Goal: Task Accomplishment & Management: Complete application form

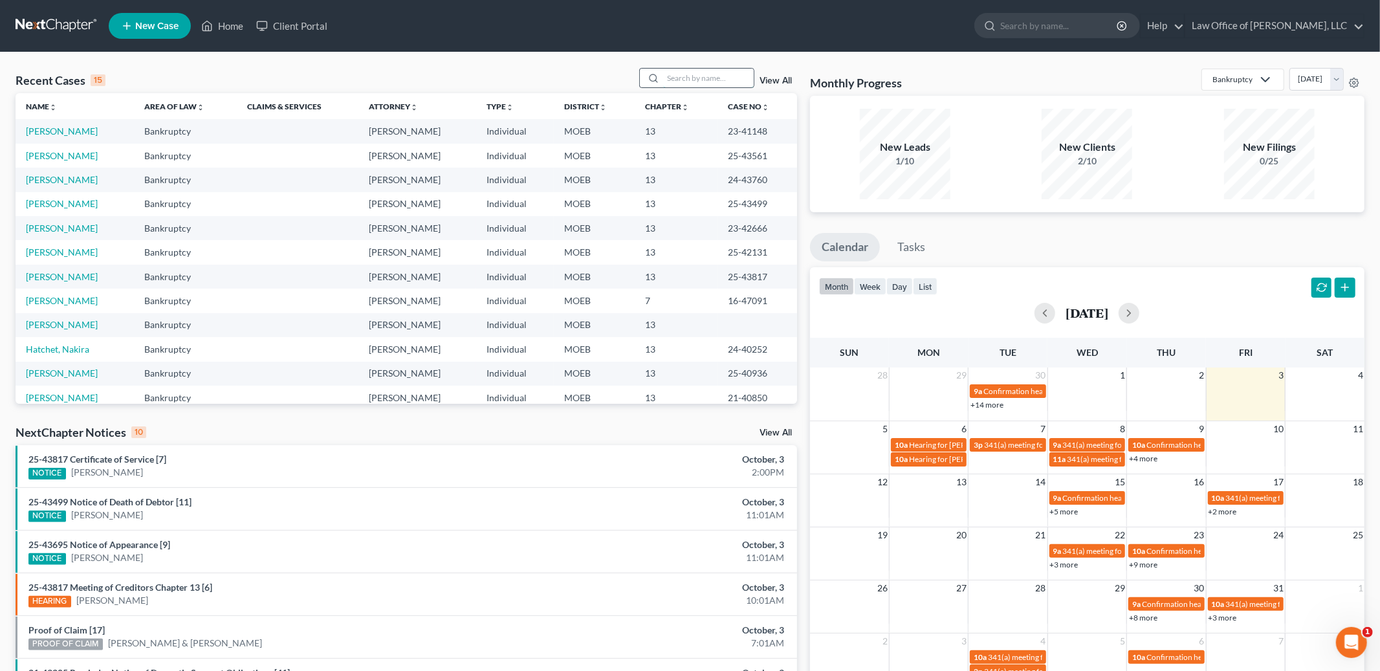
click at [697, 74] on input "search" at bounding box center [708, 78] width 91 height 19
type input "[PERSON_NAME]"
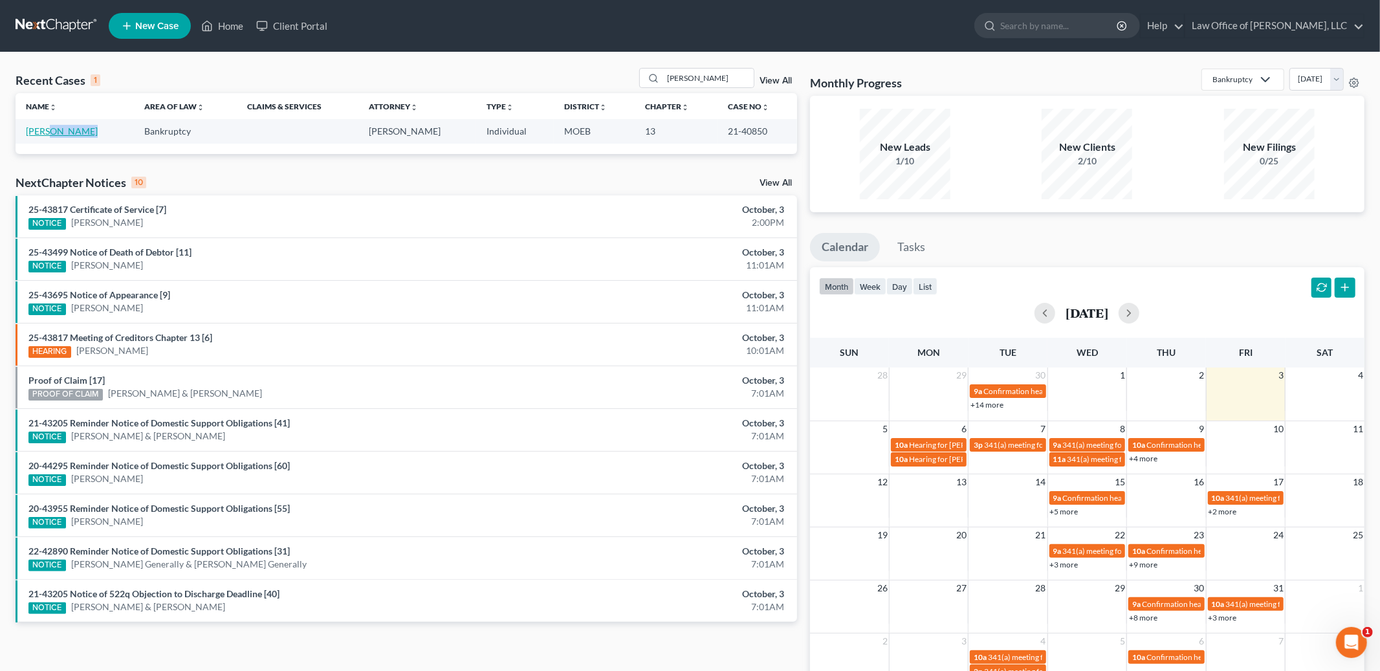
click at [52, 135] on td "[PERSON_NAME]" at bounding box center [75, 131] width 118 height 24
click at [52, 135] on link "[PERSON_NAME]" at bounding box center [62, 130] width 72 height 11
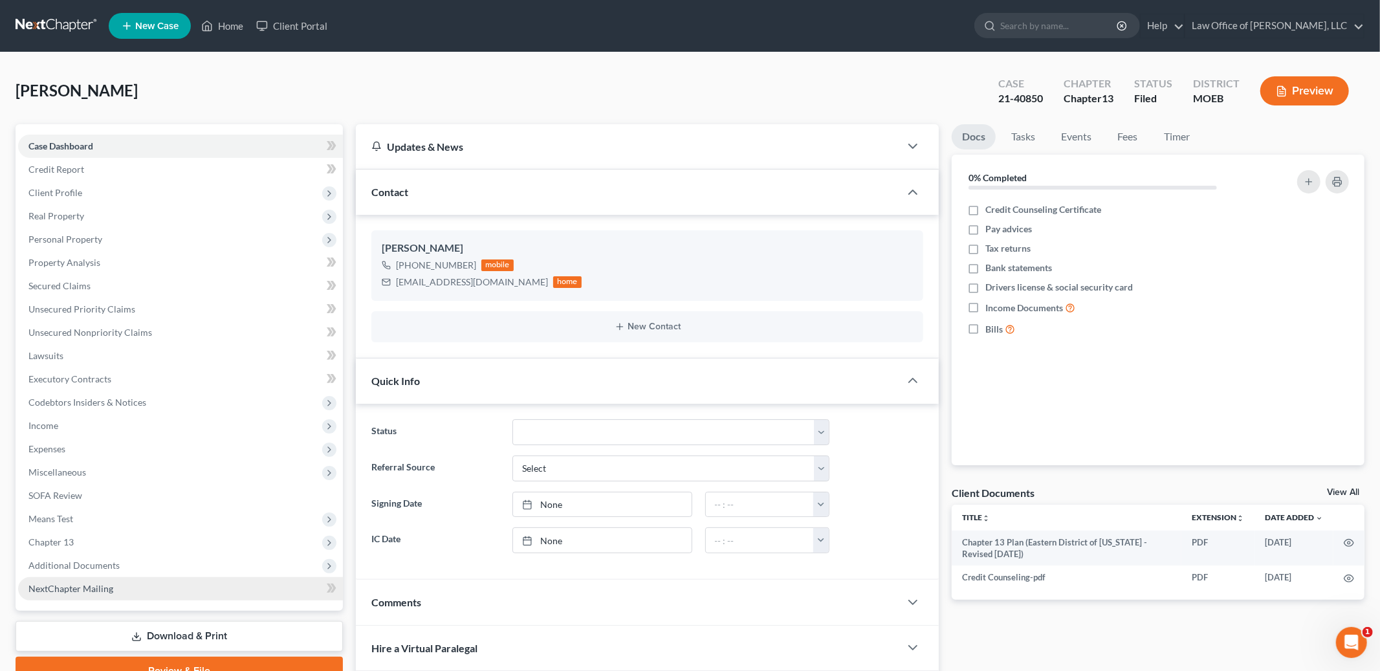
click at [95, 577] on link "NextChapter Mailing" at bounding box center [180, 588] width 325 height 23
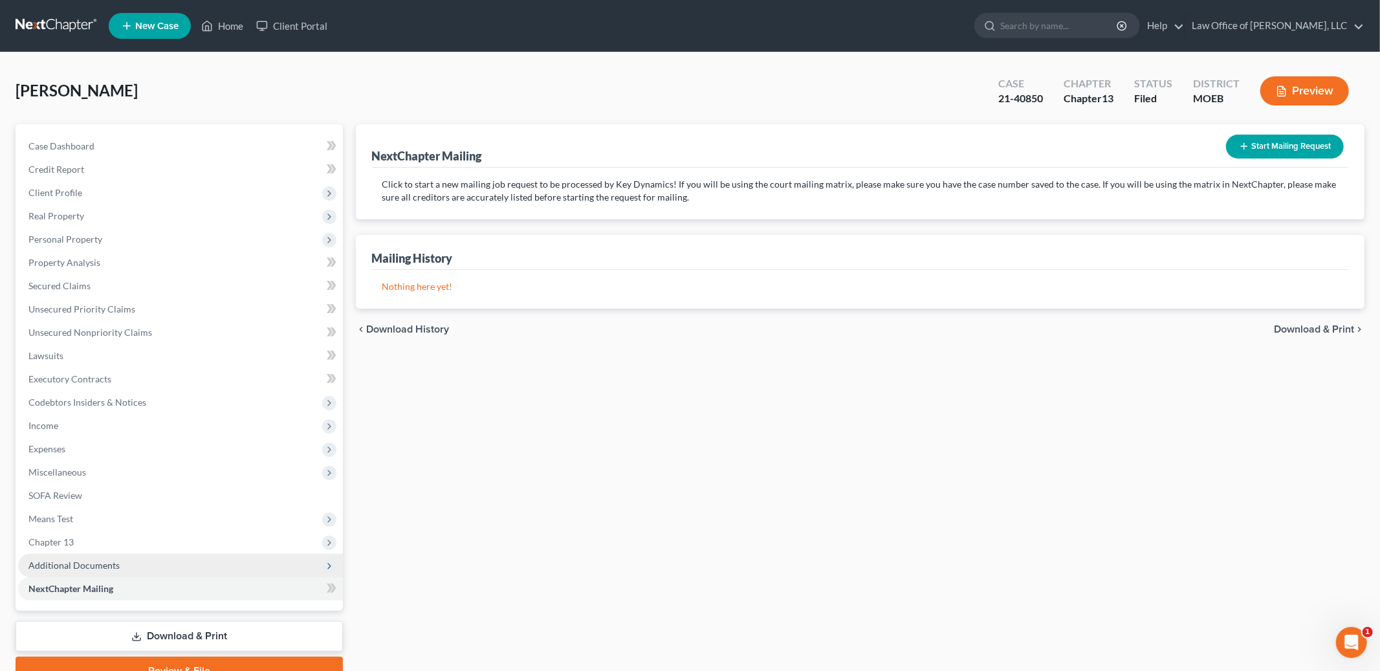
click at [95, 563] on span "Additional Documents" at bounding box center [73, 564] width 91 height 11
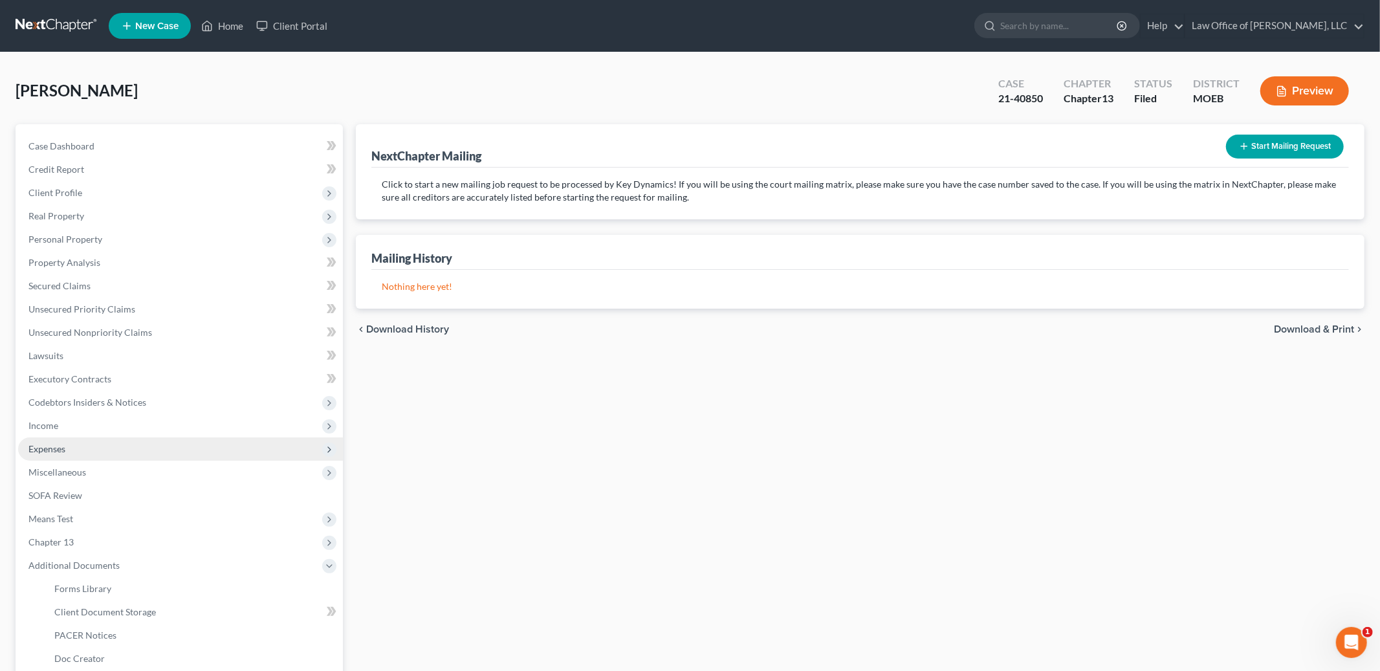
scroll to position [178, 0]
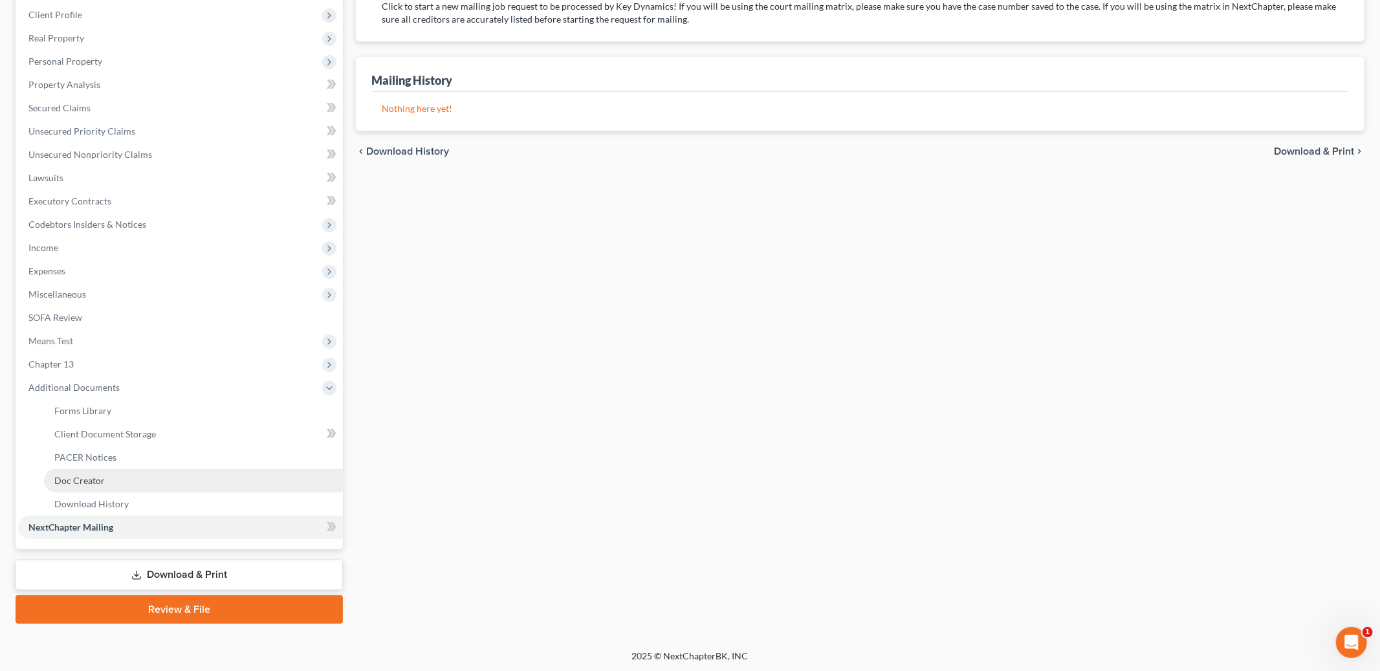
click at [88, 469] on link "Doc Creator" at bounding box center [193, 480] width 299 height 23
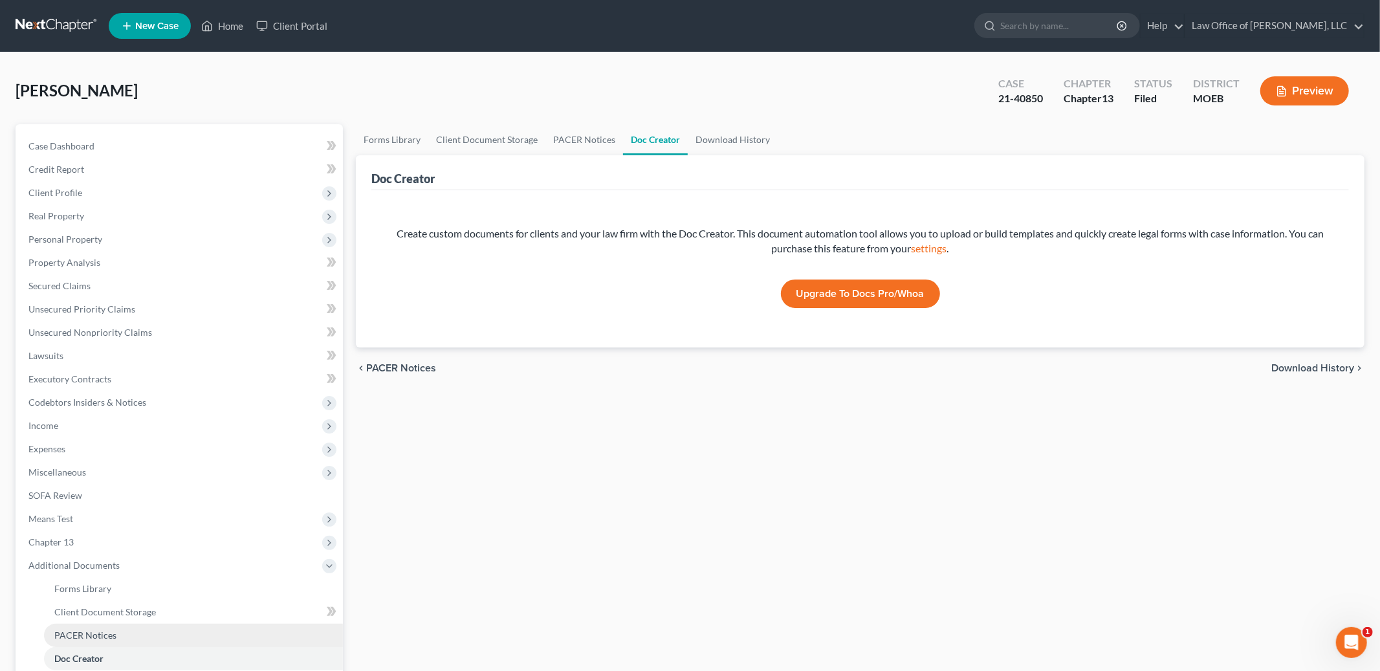
click at [125, 625] on link "PACER Notices" at bounding box center [193, 634] width 299 height 23
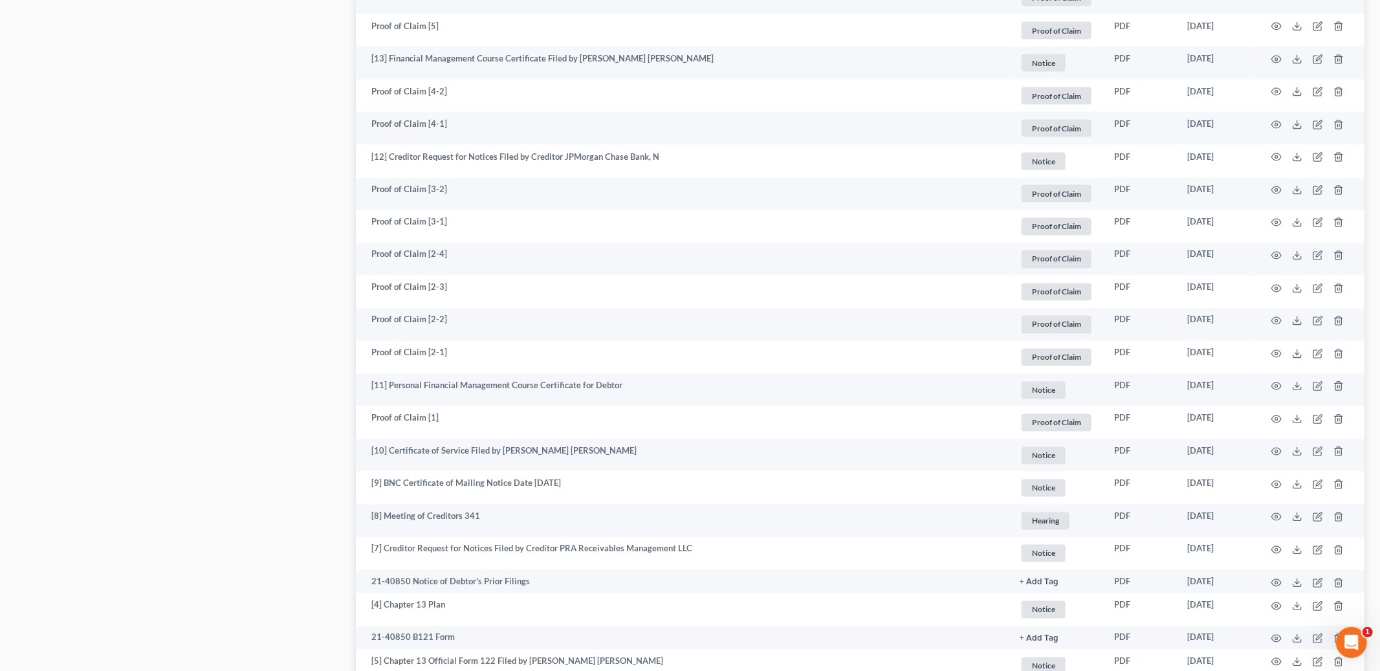
scroll to position [2070, 0]
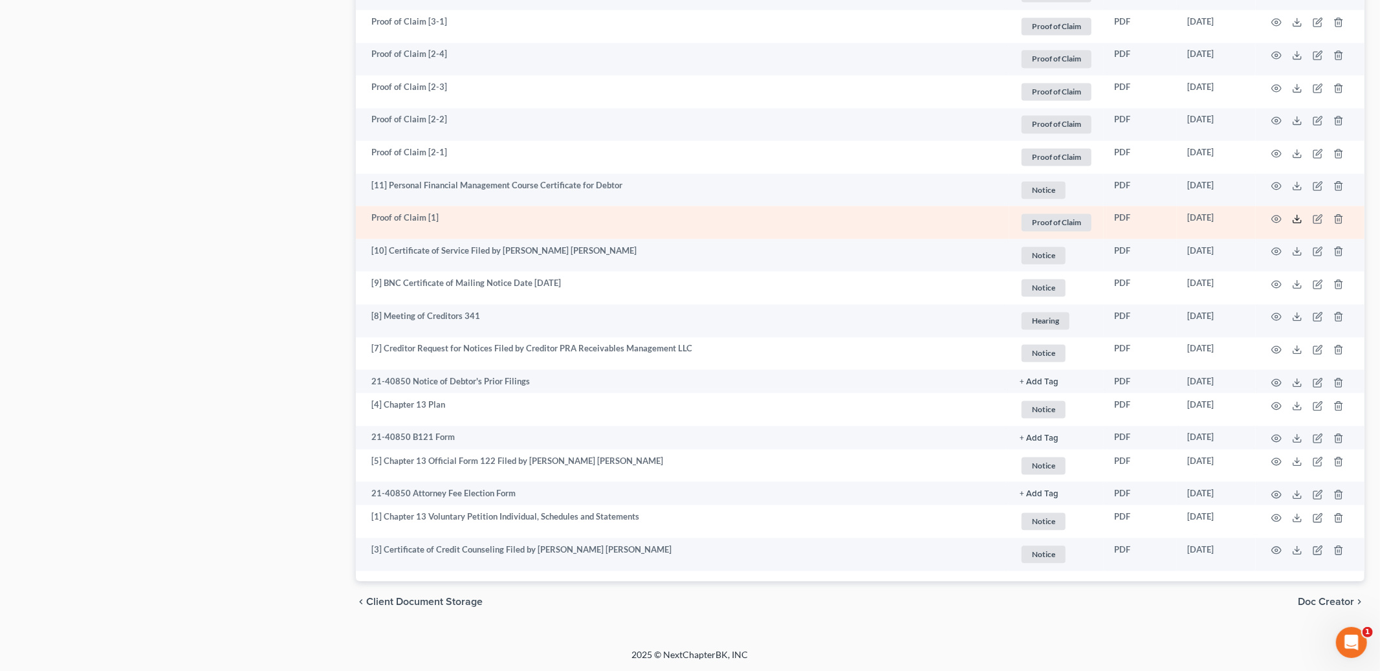
click at [1295, 220] on icon at bounding box center [1297, 218] width 10 height 10
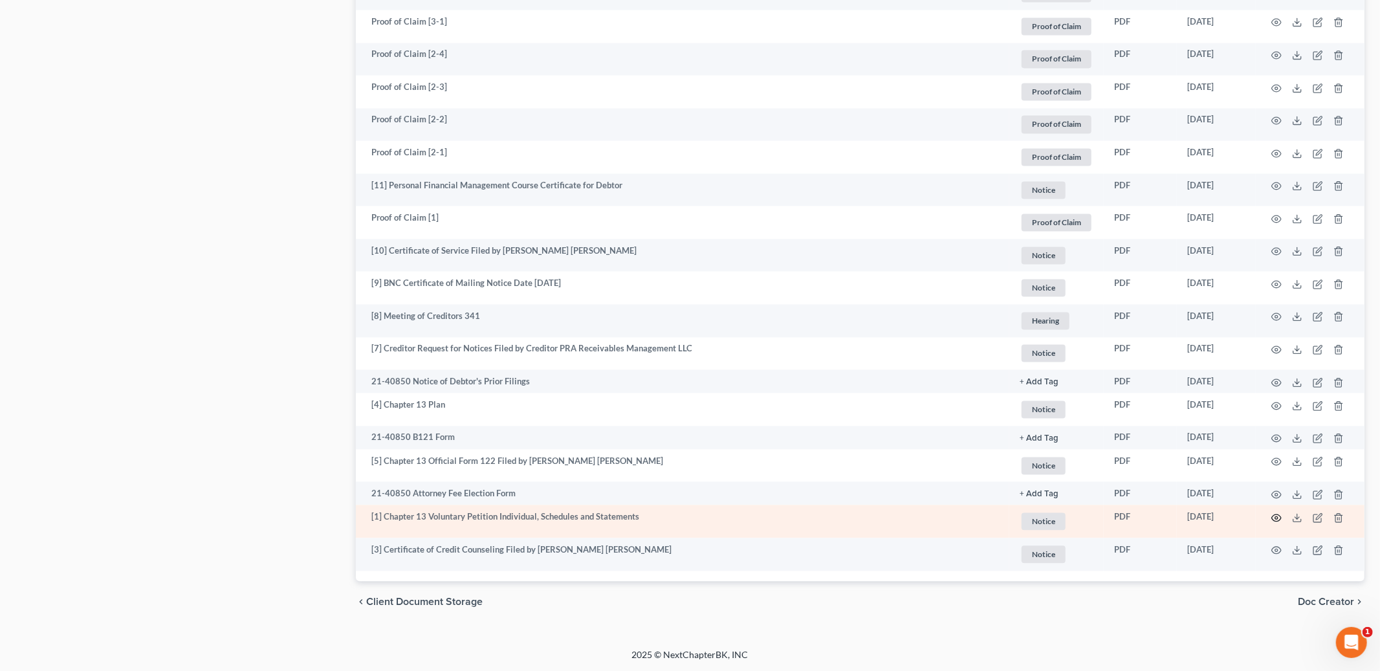
click at [1272, 519] on icon "button" at bounding box center [1277, 517] width 10 height 7
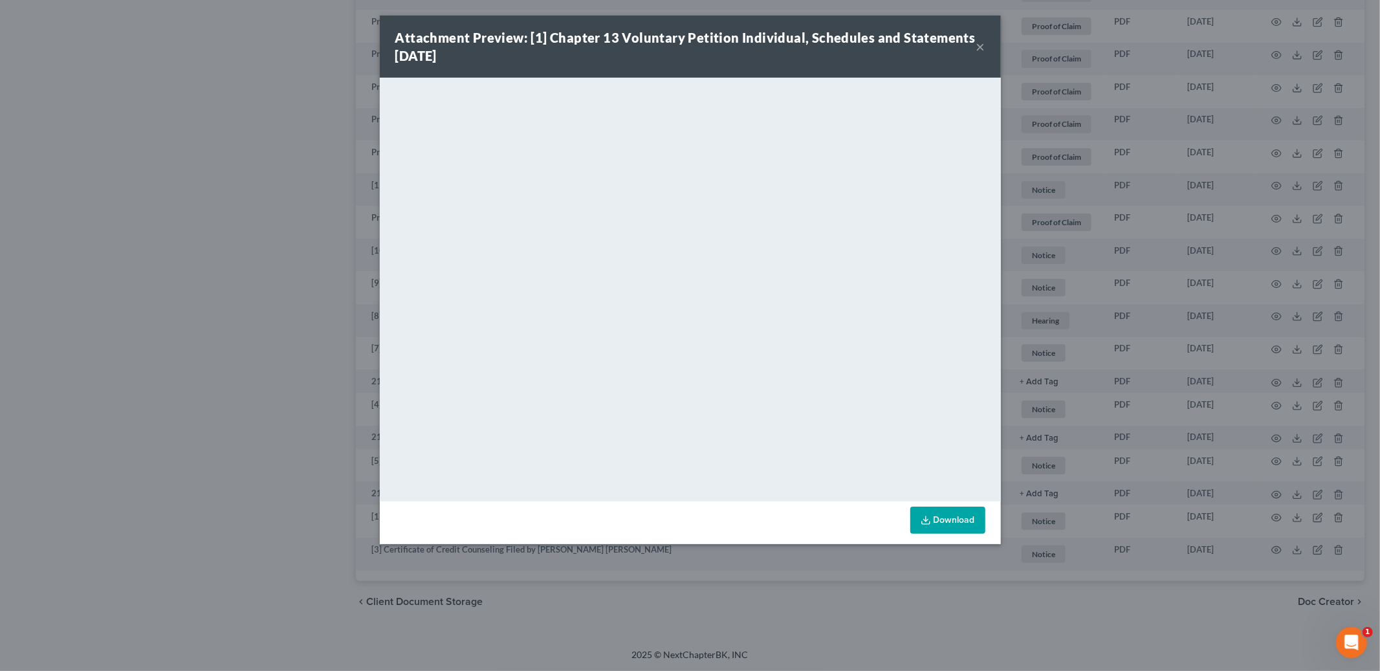
click at [979, 41] on button "×" at bounding box center [980, 47] width 9 height 16
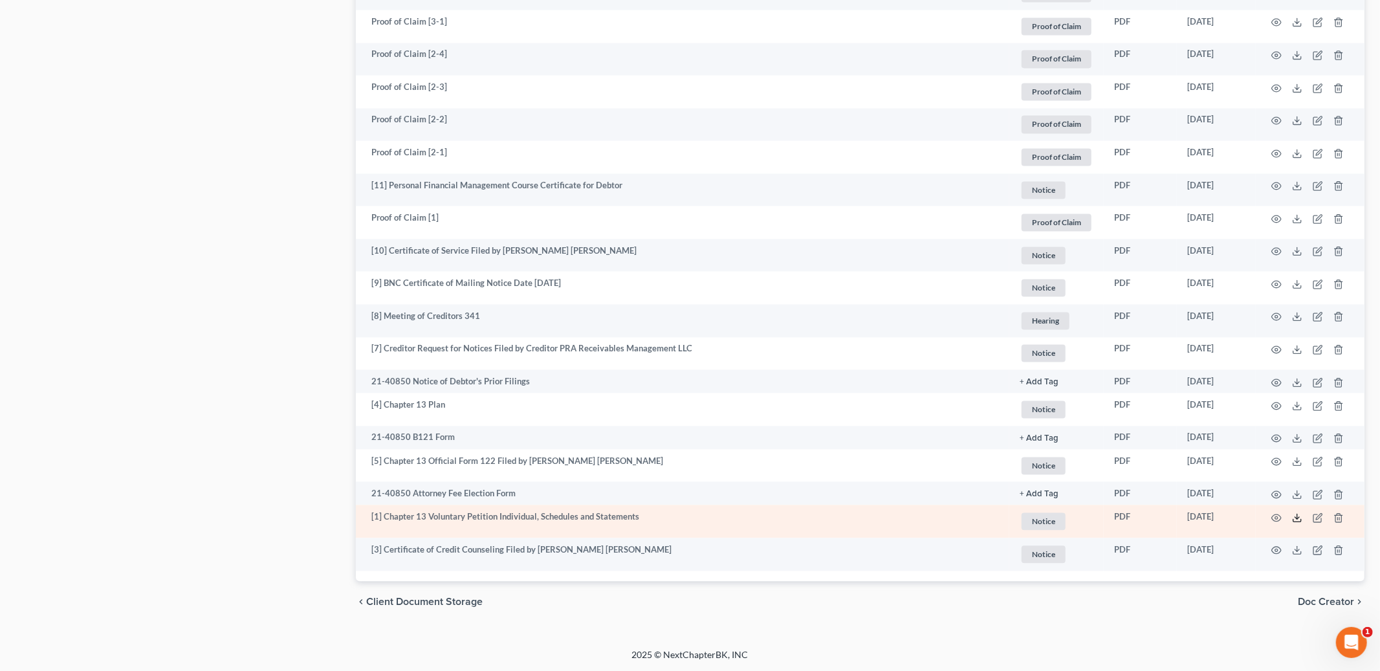
click at [1297, 521] on icon at bounding box center [1297, 517] width 10 height 10
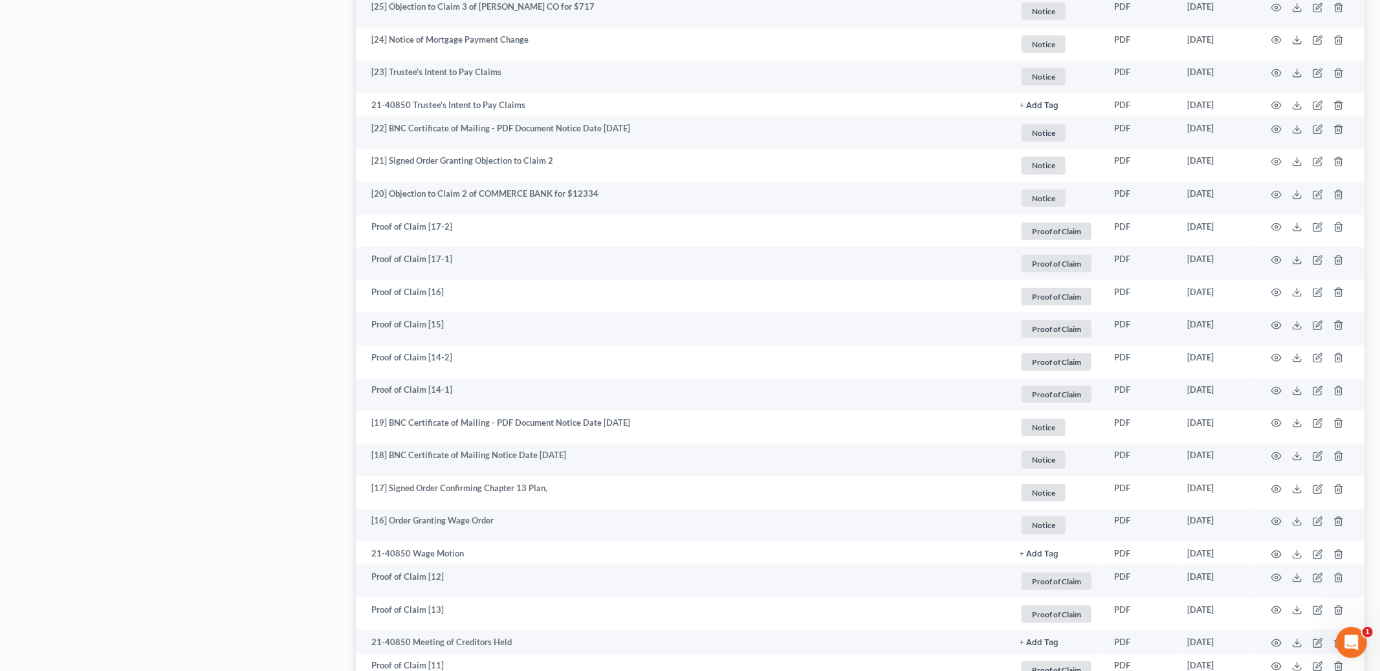
scroll to position [0, 0]
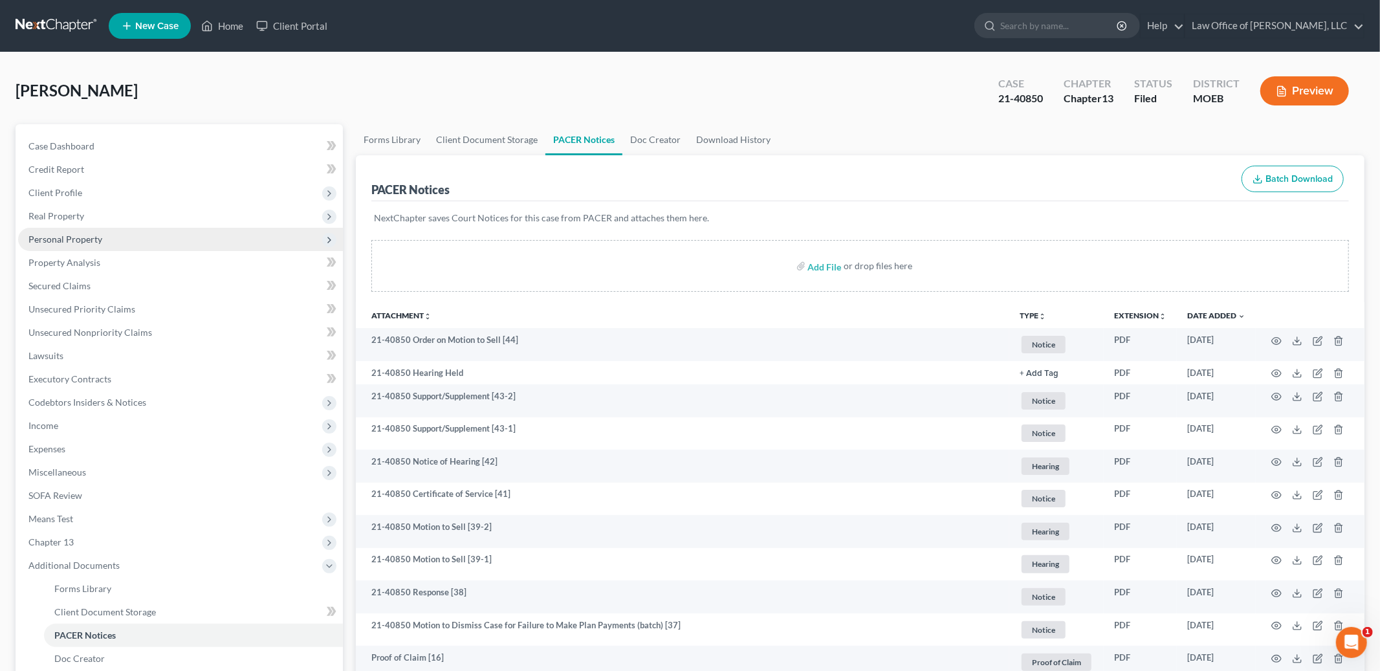
click at [78, 231] on span "Personal Property" at bounding box center [180, 239] width 325 height 23
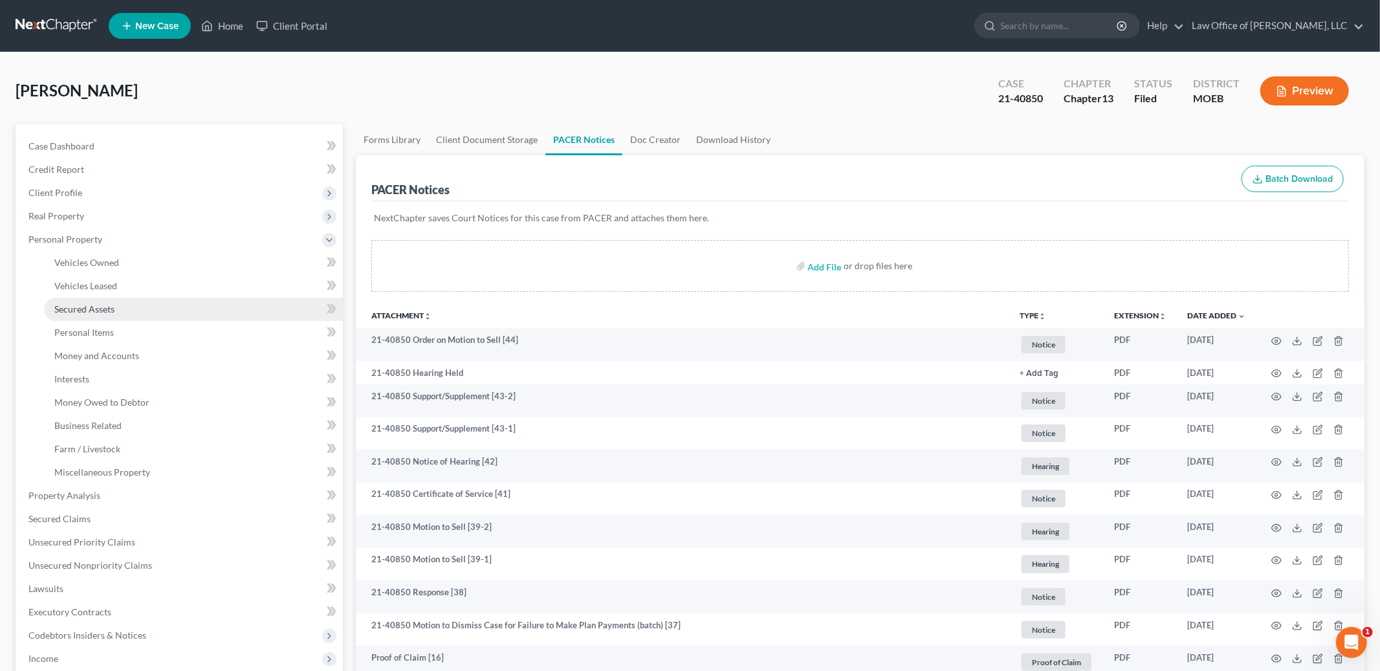
click at [92, 309] on span "Secured Assets" at bounding box center [84, 308] width 60 height 11
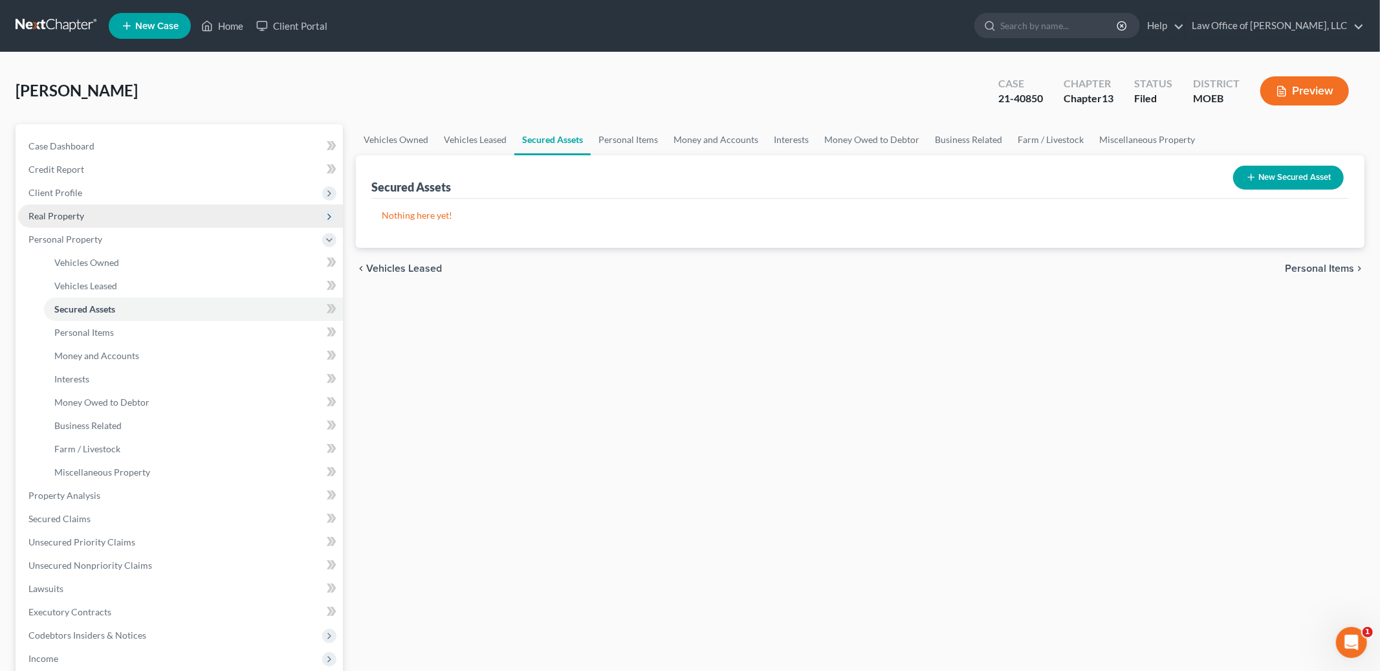
click at [107, 212] on span "Real Property" at bounding box center [180, 215] width 325 height 23
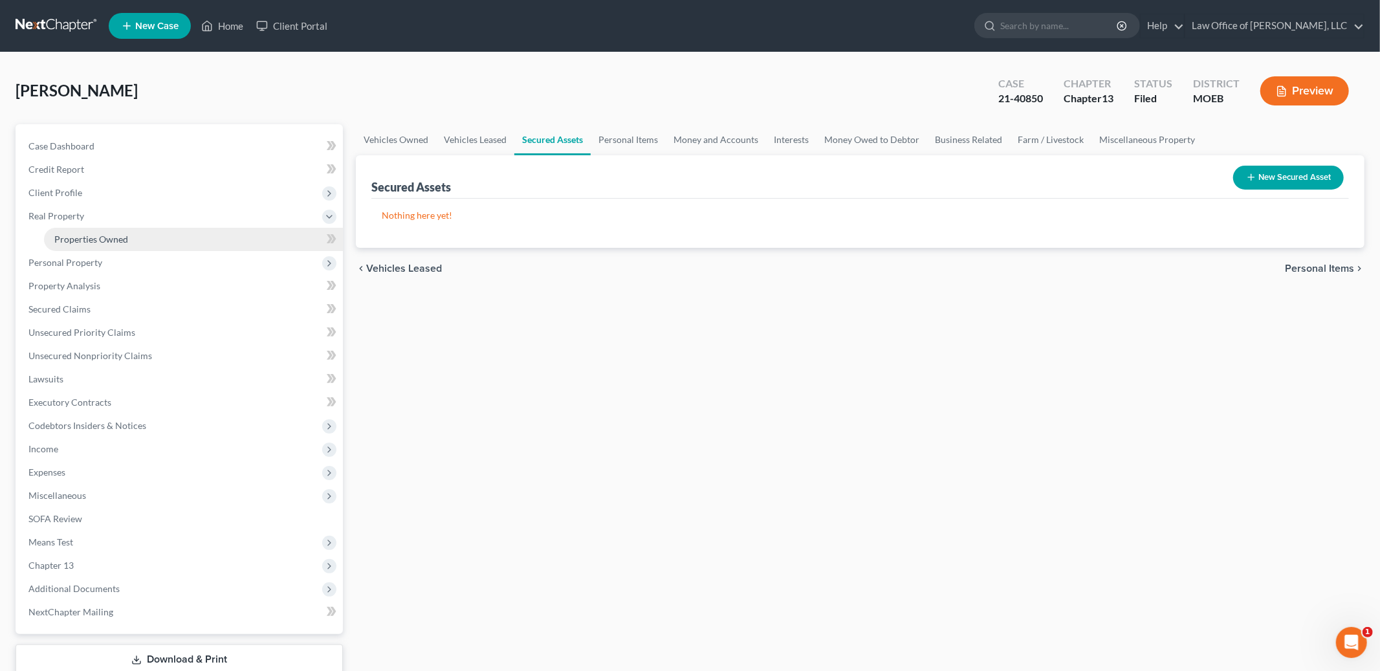
click at [122, 226] on span "Real Property" at bounding box center [180, 215] width 325 height 23
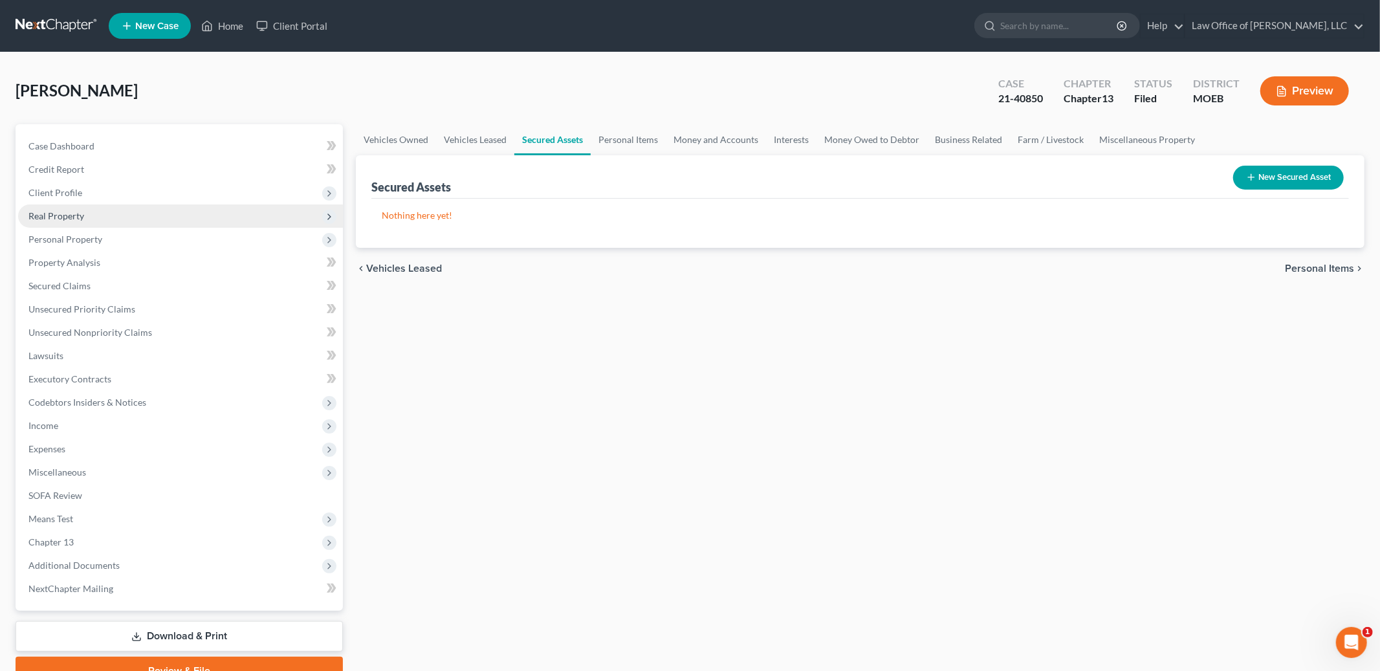
click at [92, 217] on span "Real Property" at bounding box center [180, 215] width 325 height 23
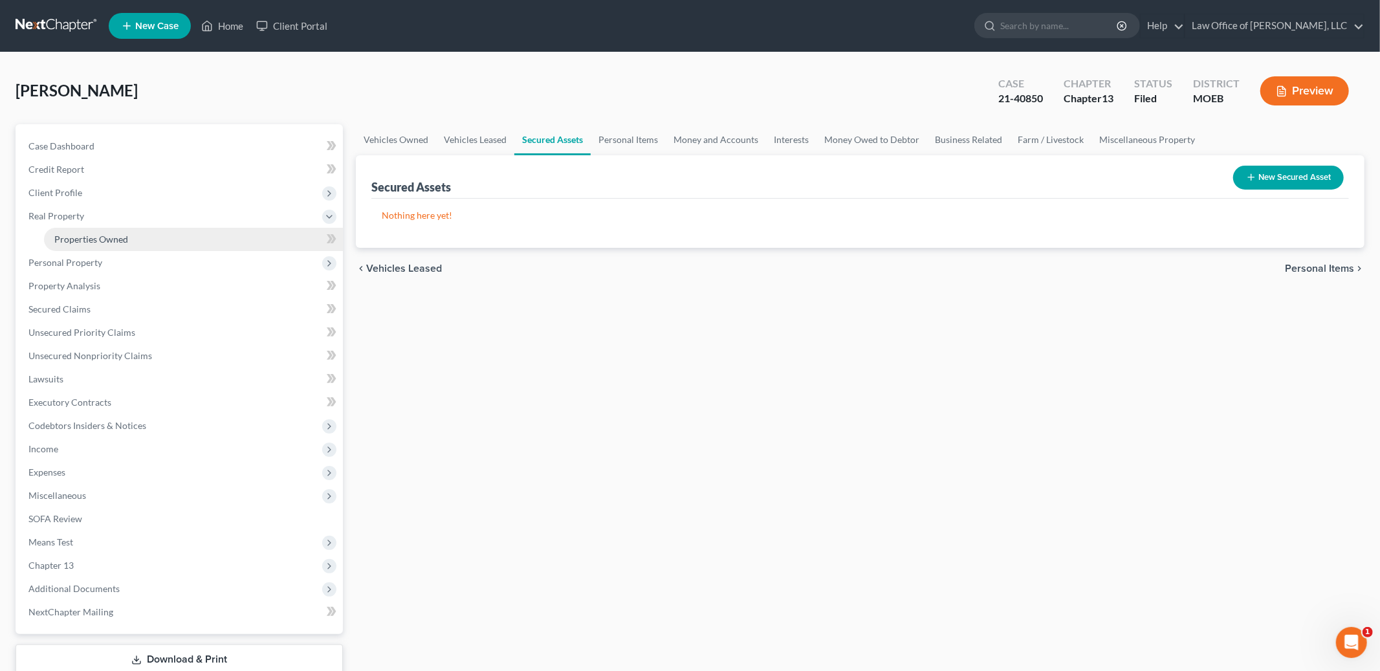
click at [97, 234] on span "Properties Owned" at bounding box center [91, 238] width 74 height 11
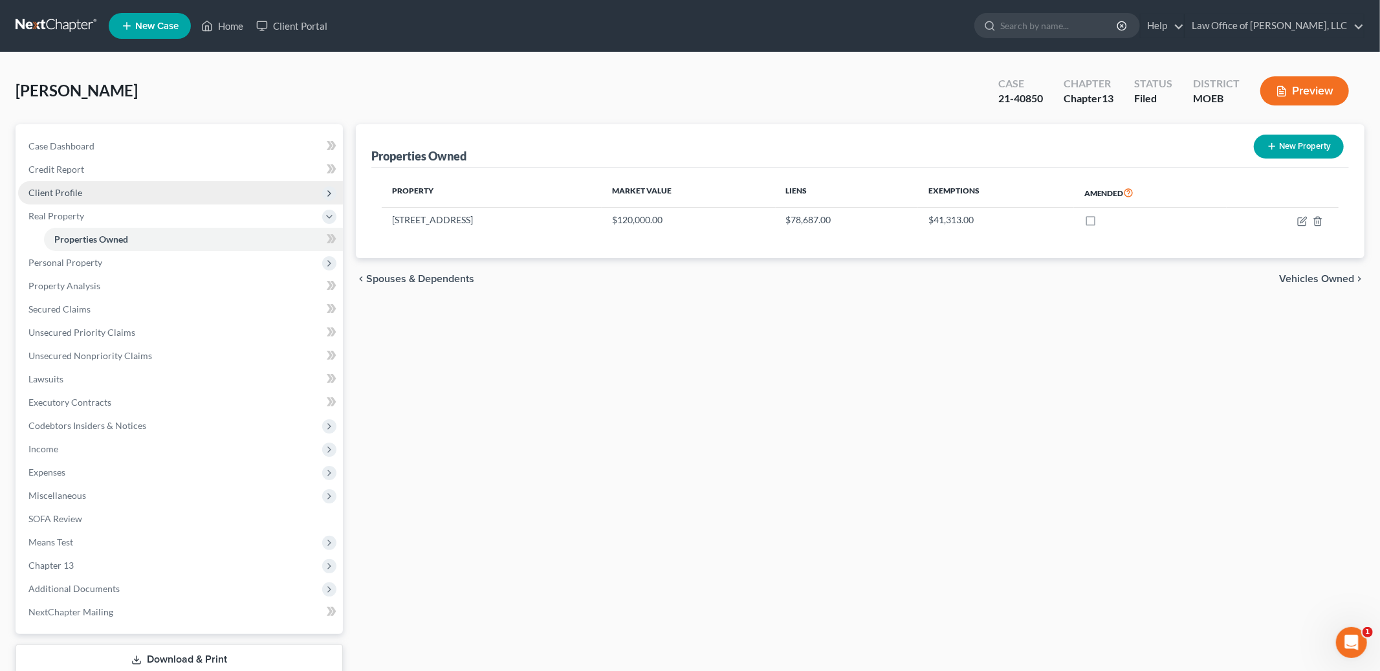
click at [121, 188] on span "Client Profile" at bounding box center [180, 192] width 325 height 23
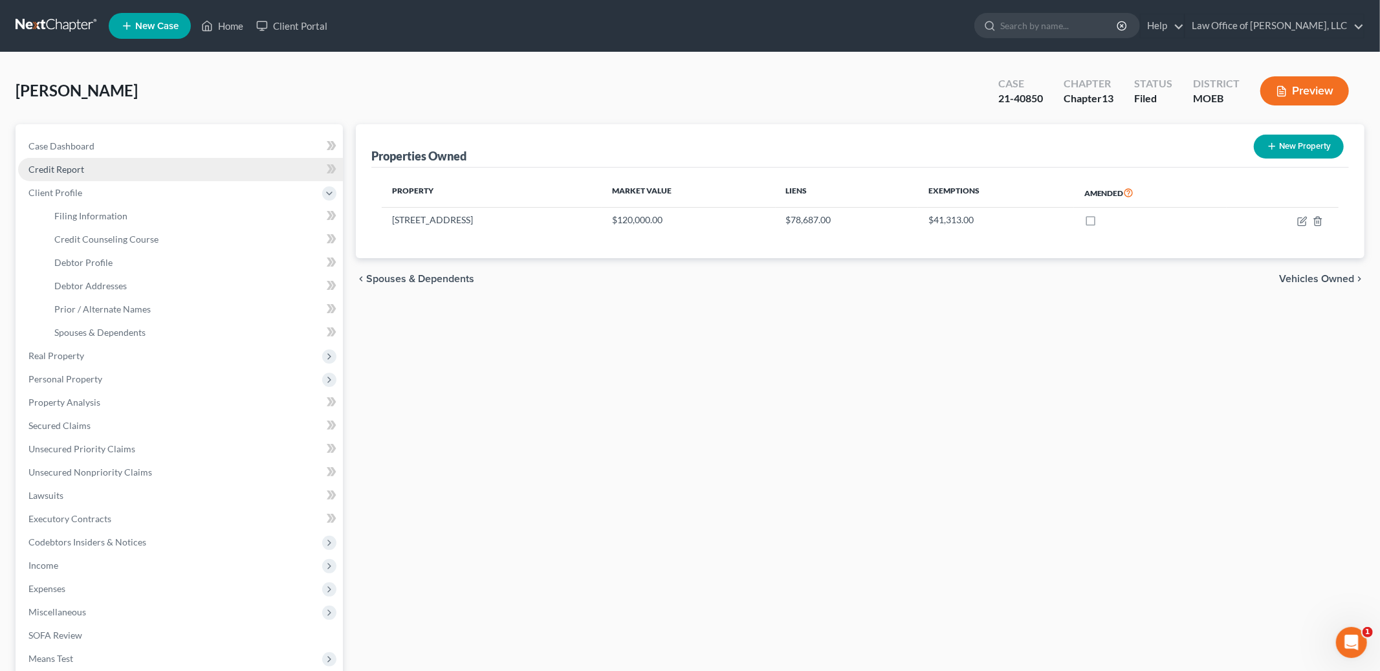
click at [116, 165] on link "Credit Report" at bounding box center [180, 169] width 325 height 23
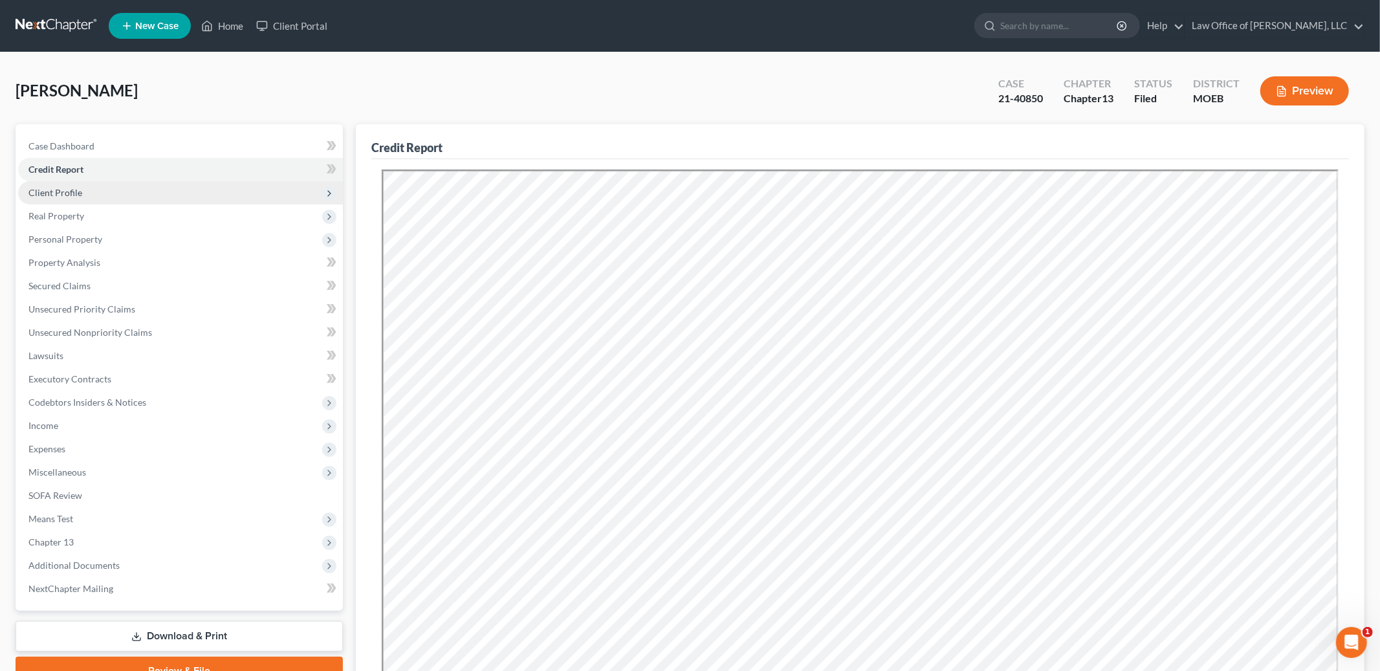
click at [60, 187] on span "Client Profile" at bounding box center [55, 192] width 54 height 11
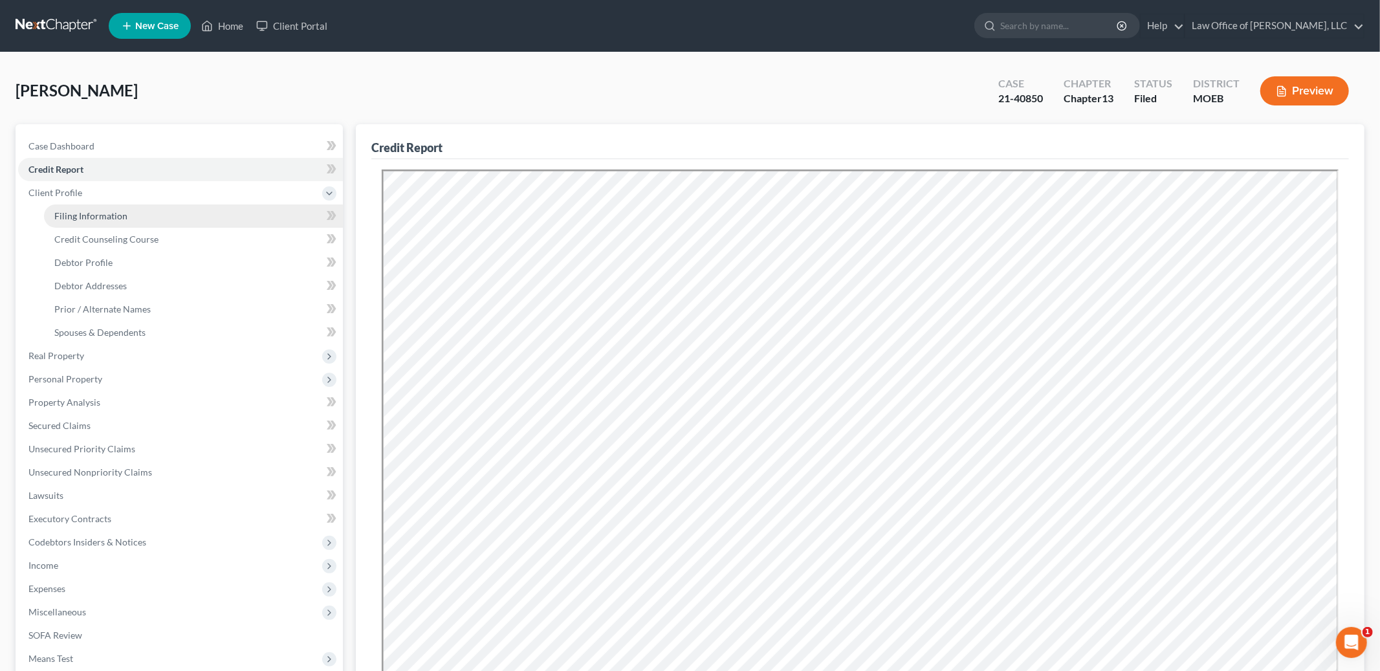
click at [86, 211] on span "Filing Information" at bounding box center [90, 215] width 73 height 11
select select "1"
select select "0"
select select "3"
select select "26"
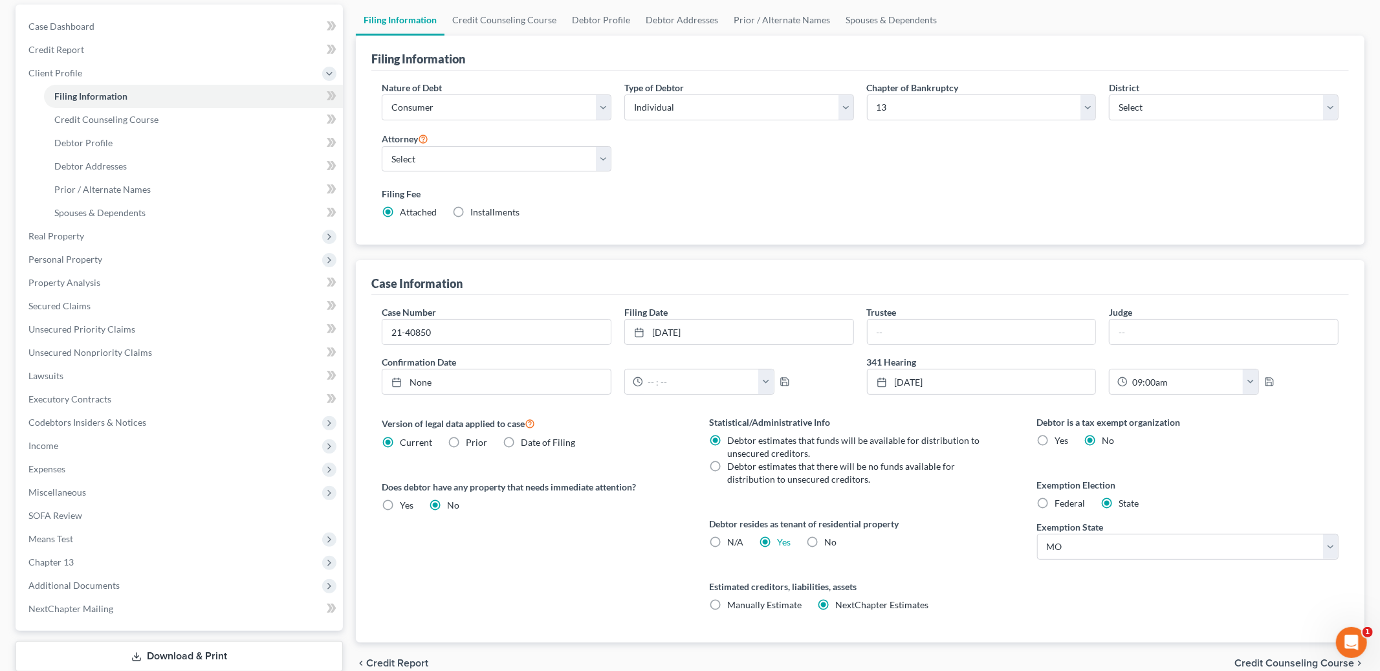
scroll to position [201, 0]
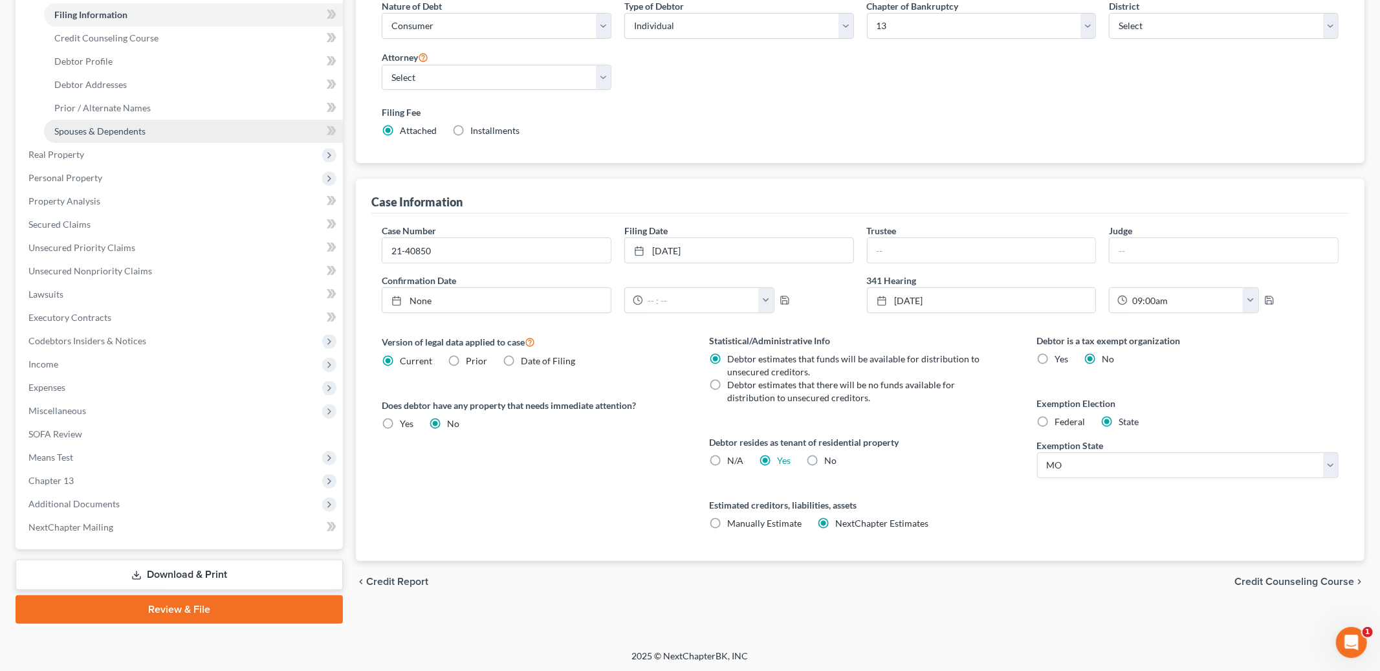
click at [177, 132] on link "Spouses & Dependents" at bounding box center [193, 131] width 299 height 23
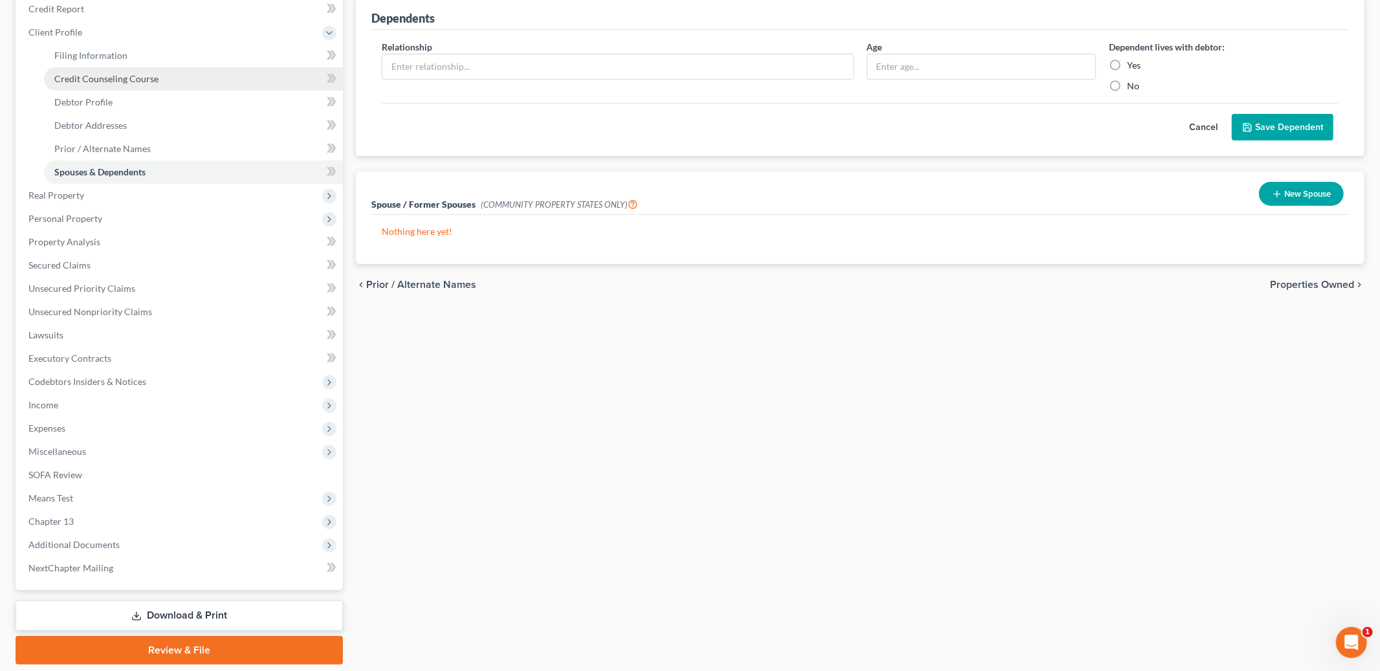
scroll to position [177, 0]
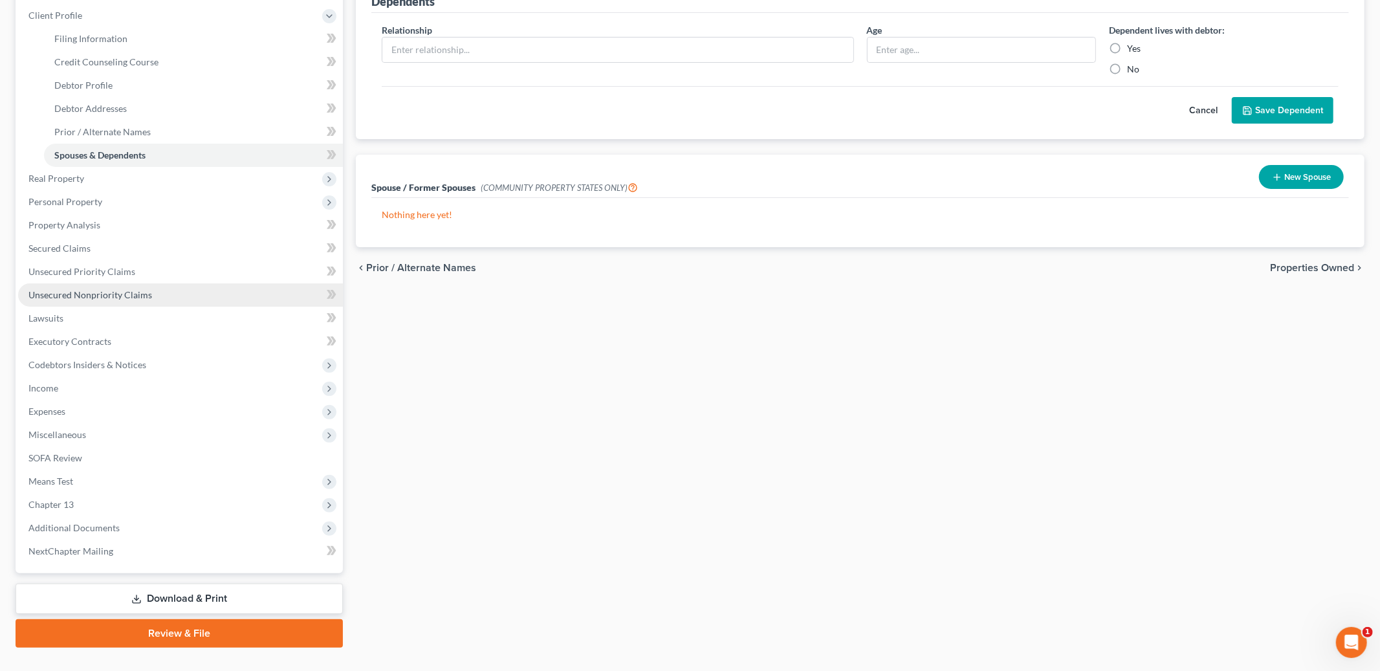
click at [100, 293] on span "Unsecured Nonpriority Claims" at bounding box center [90, 294] width 124 height 11
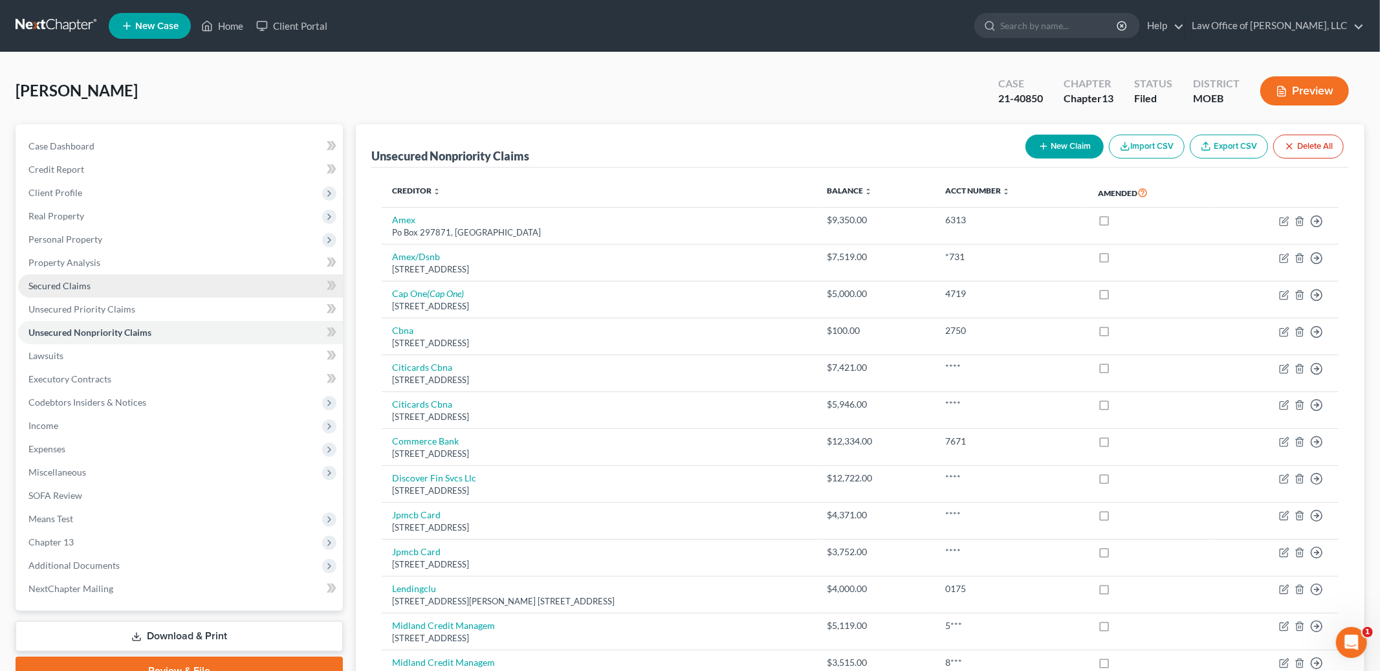
click at [96, 288] on link "Secured Claims" at bounding box center [180, 285] width 325 height 23
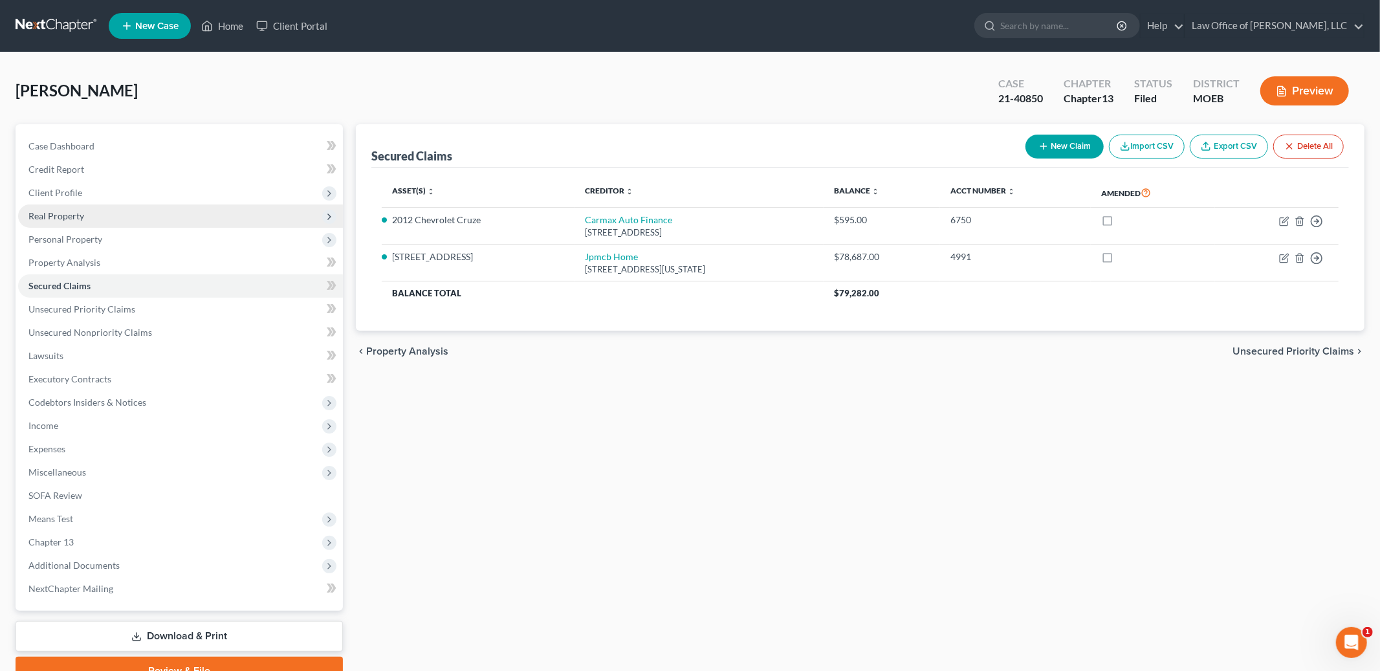
click at [97, 217] on span "Real Property" at bounding box center [180, 215] width 325 height 23
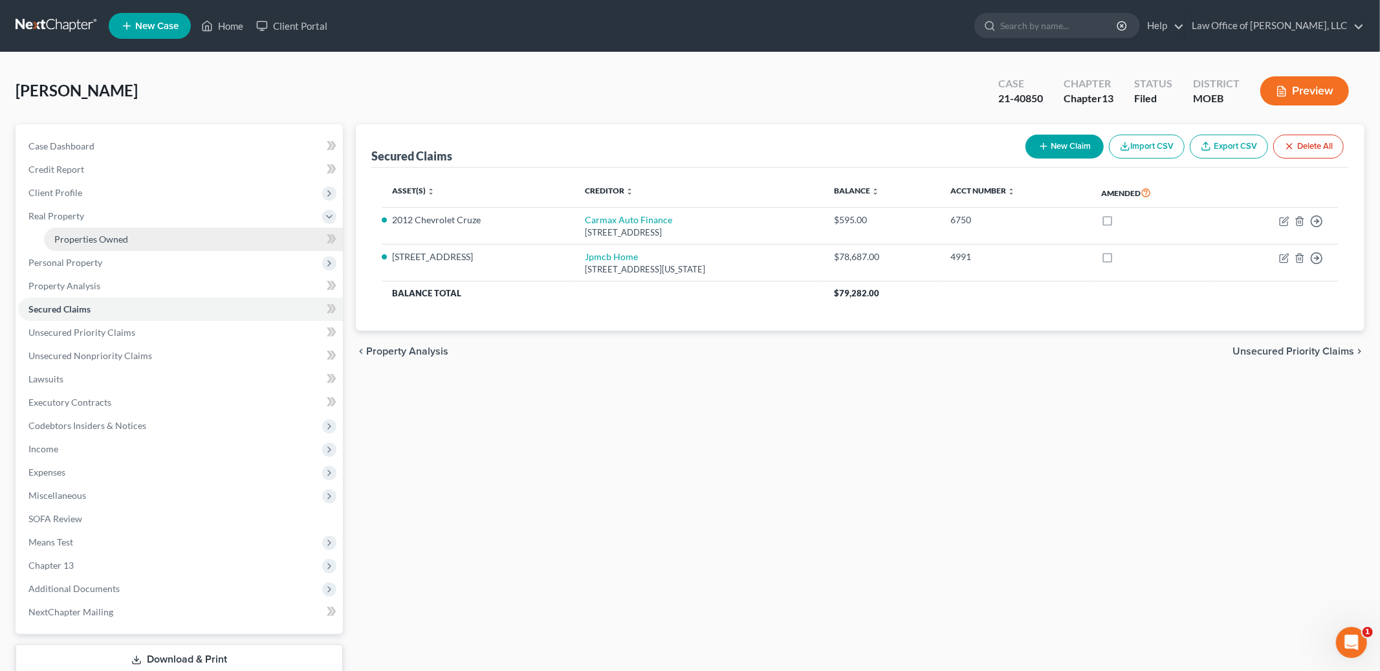
click at [144, 237] on link "Properties Owned" at bounding box center [193, 239] width 299 height 23
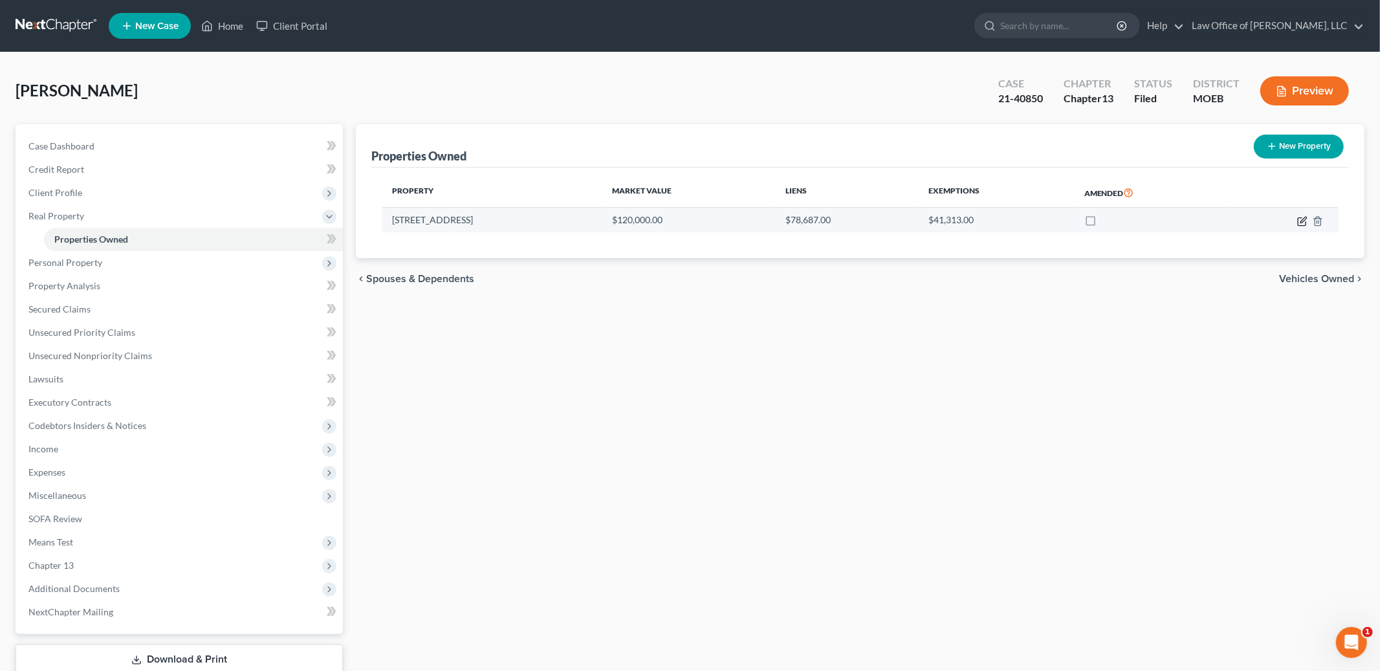
click at [1297, 222] on icon "button" at bounding box center [1302, 221] width 10 height 10
select select "26"
select select "3"
select select "5"
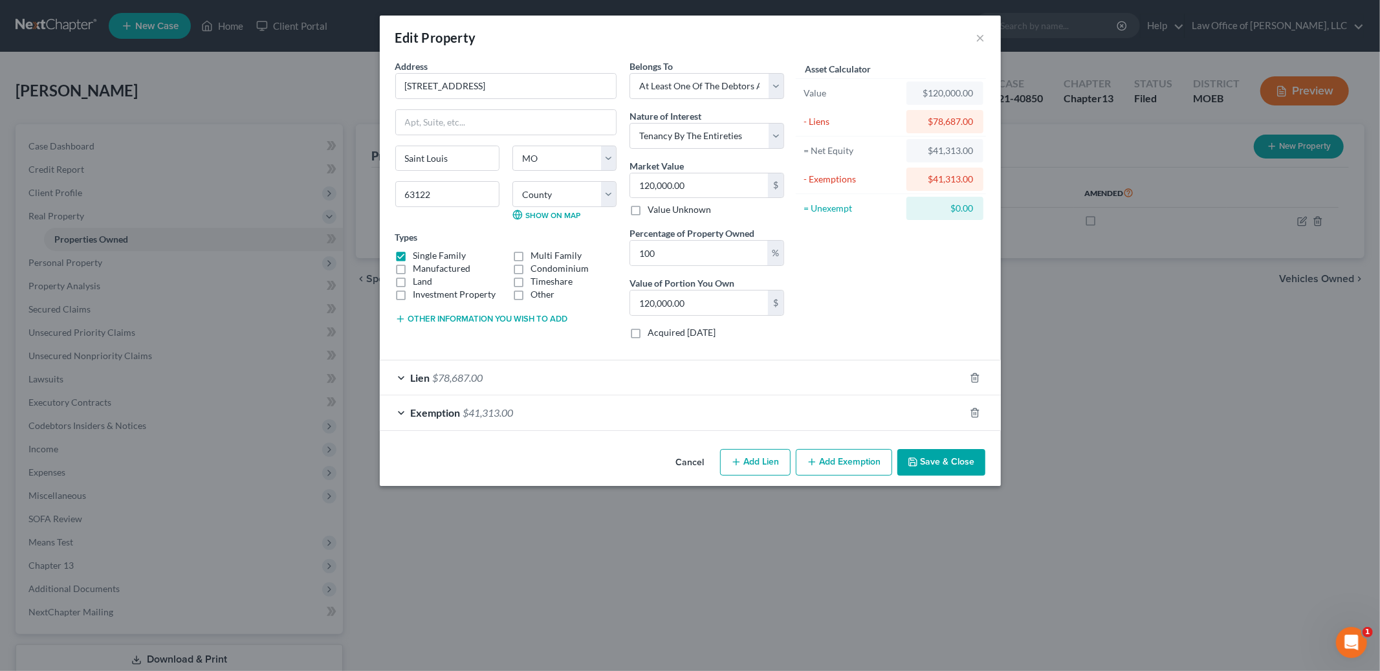
click at [771, 404] on div "Exemption $41,313.00" at bounding box center [672, 412] width 585 height 34
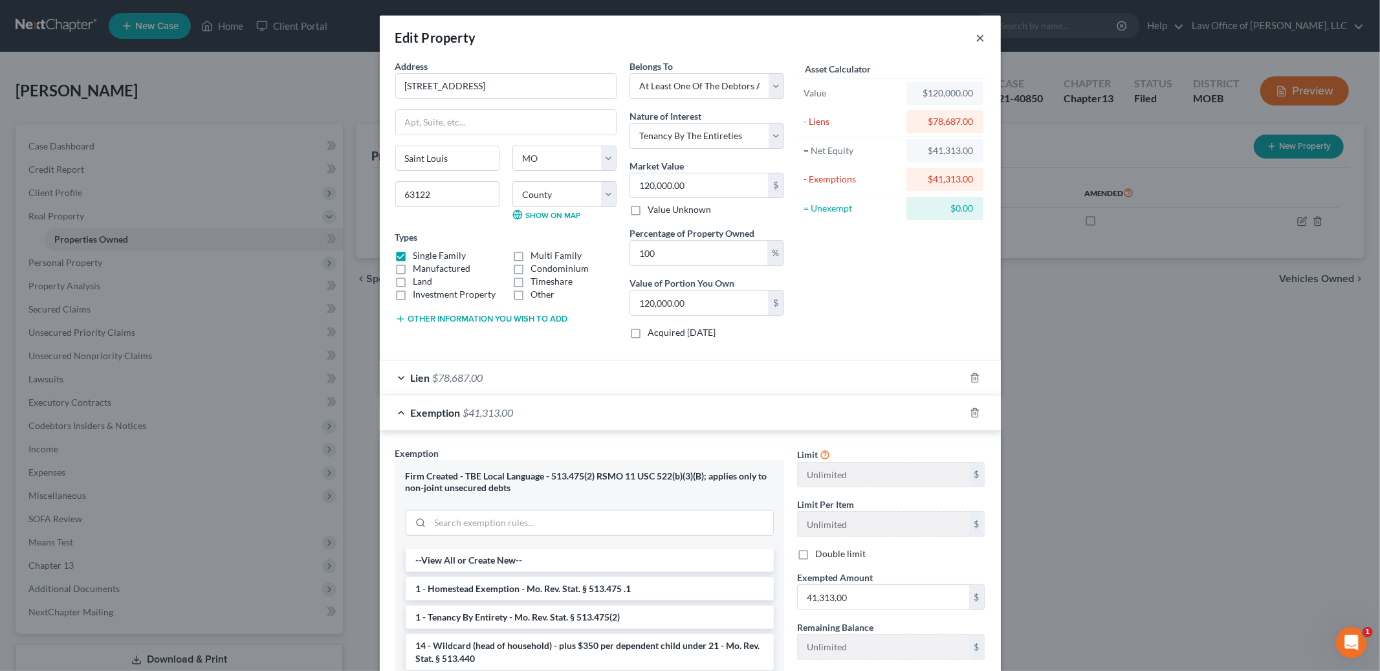
click at [977, 36] on button "×" at bounding box center [980, 38] width 9 height 16
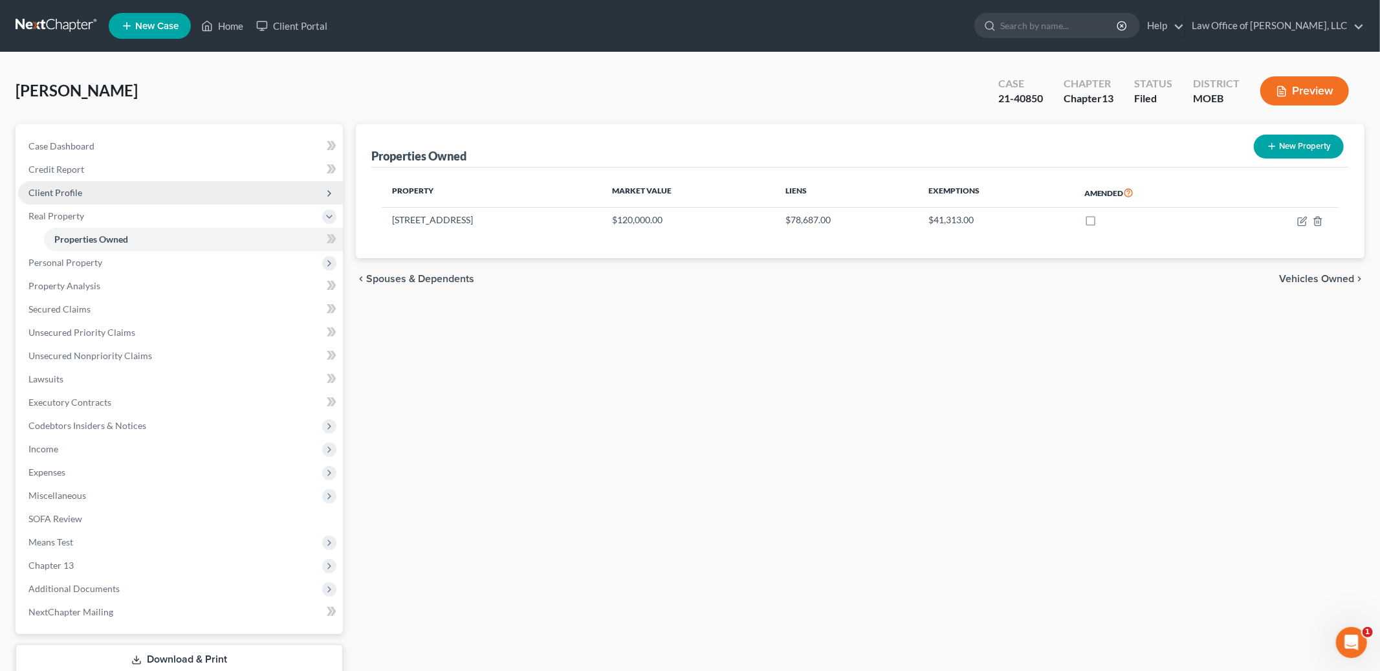
click at [79, 191] on span "Client Profile" at bounding box center [55, 192] width 54 height 11
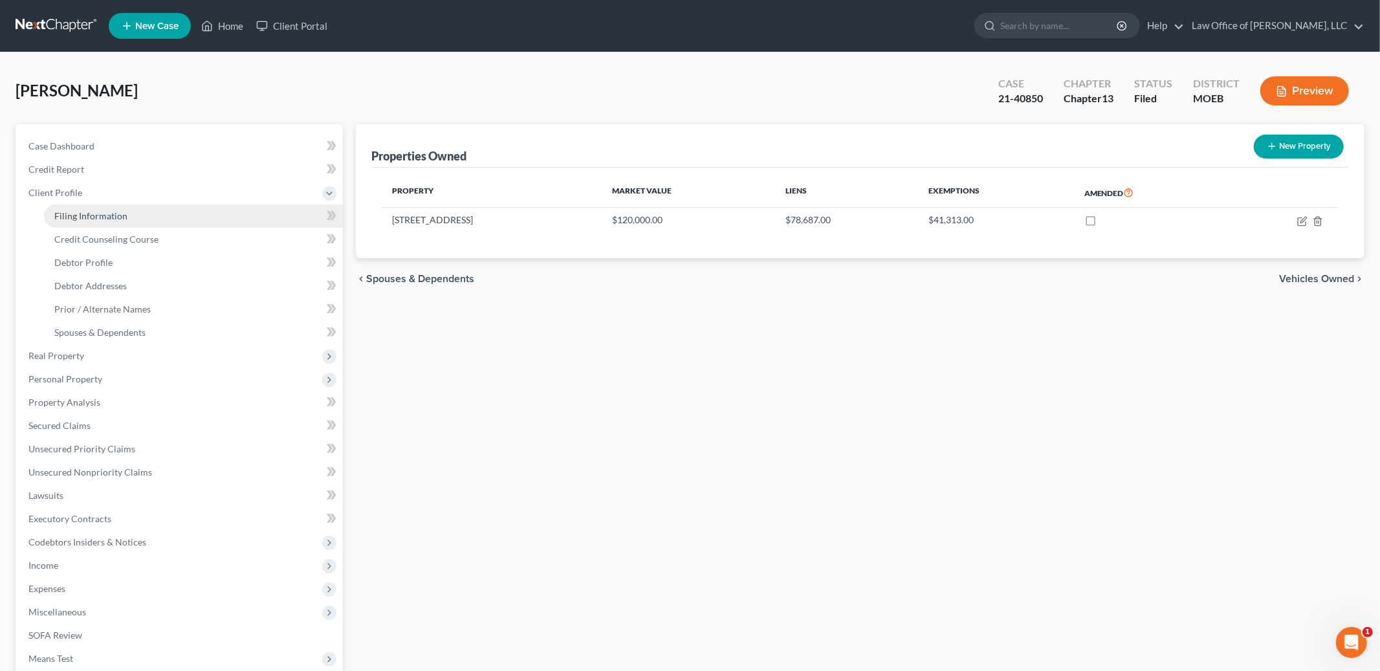
click at [93, 215] on span "Filing Information" at bounding box center [90, 215] width 73 height 11
select select "1"
select select "0"
select select "3"
select select "45"
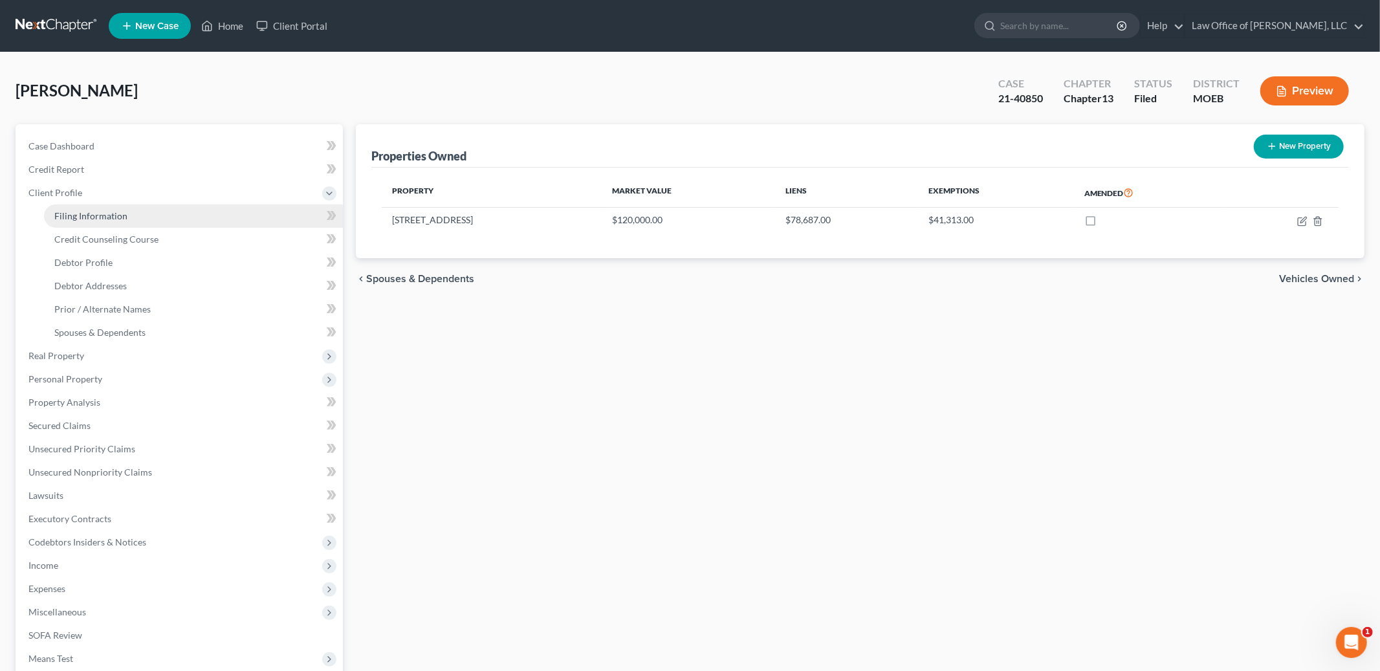
select select "0"
select select "26"
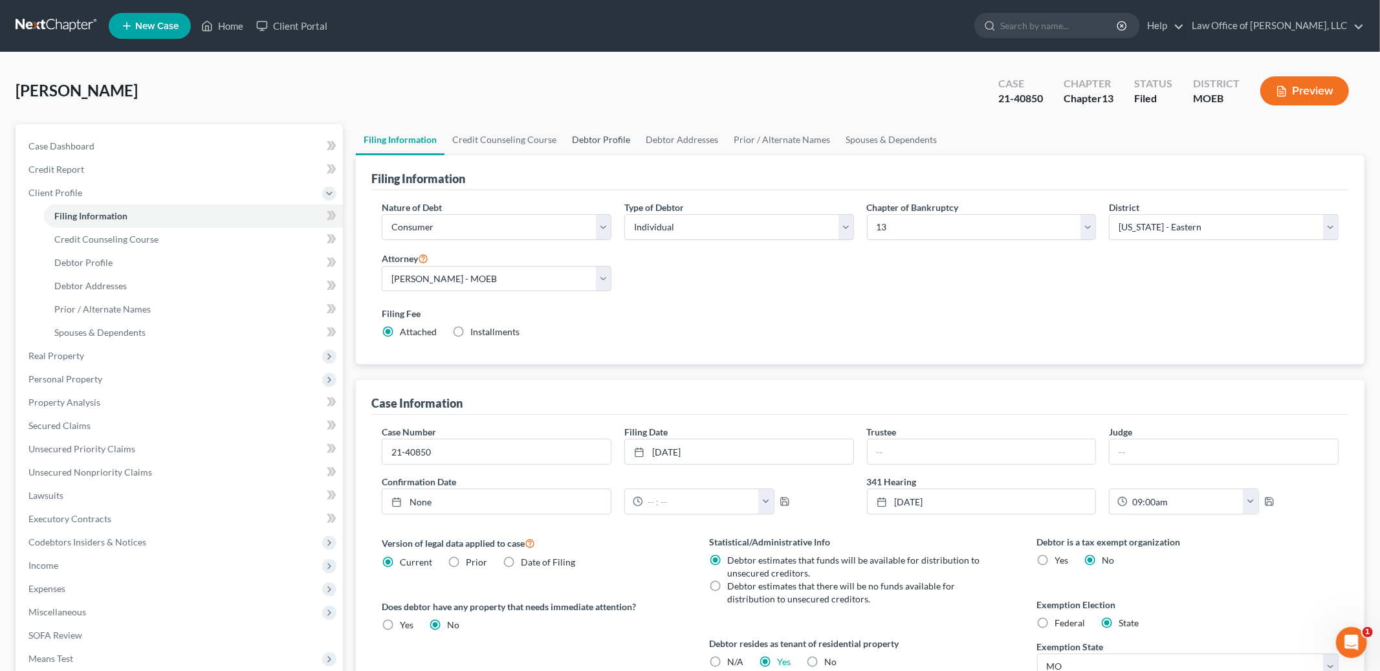
click at [612, 140] on link "Debtor Profile" at bounding box center [601, 139] width 74 height 31
select select "1"
